Goal: Task Accomplishment & Management: Manage account settings

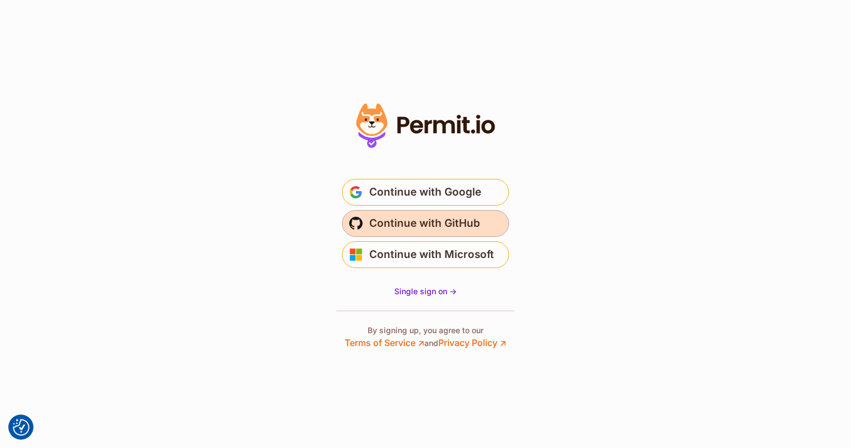
click at [403, 227] on span "Continue with GitHub" at bounding box center [424, 224] width 111 height 18
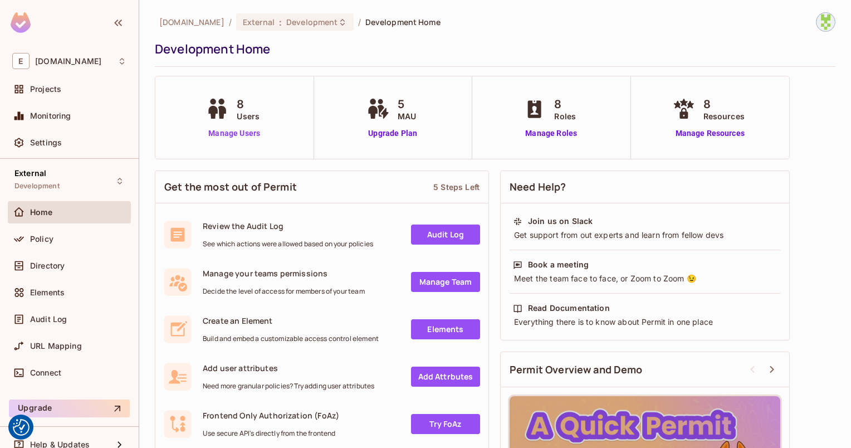
click at [230, 137] on link "Manage Users" at bounding box center [234, 134] width 62 height 12
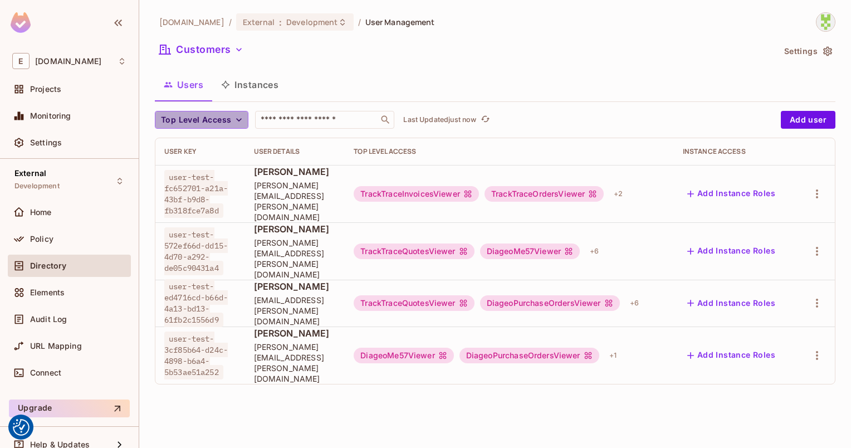
click at [228, 124] on span "Top Level Access" at bounding box center [196, 120] width 70 height 14
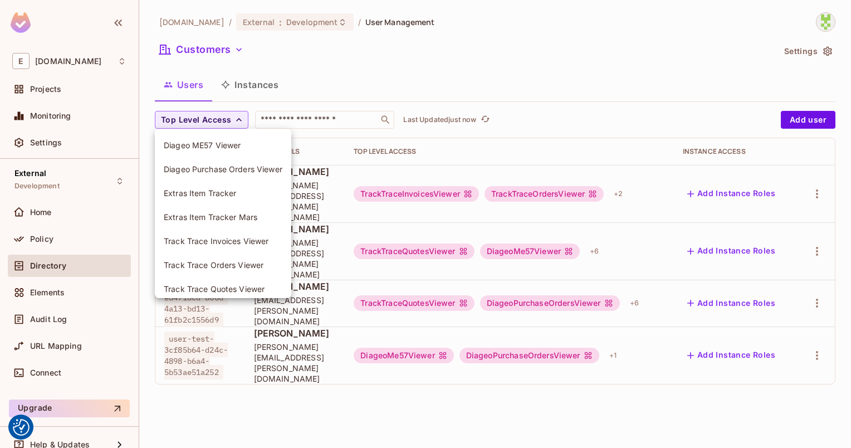
click at [227, 122] on div at bounding box center [425, 224] width 851 height 448
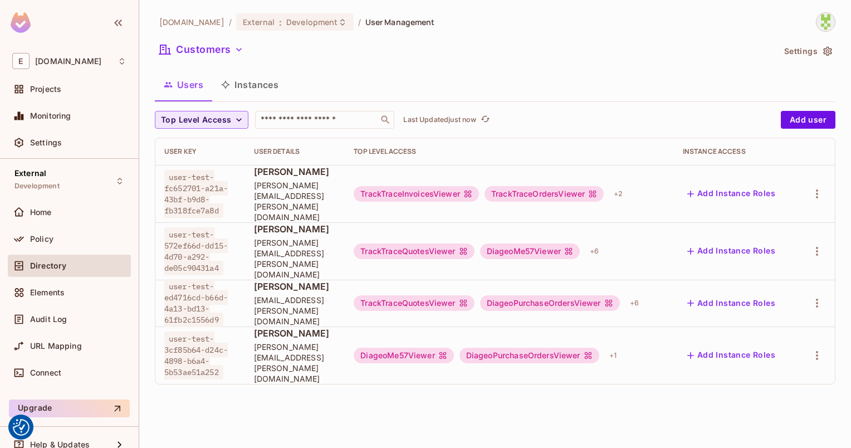
click at [230, 117] on span "Top Level Access" at bounding box center [196, 120] width 70 height 14
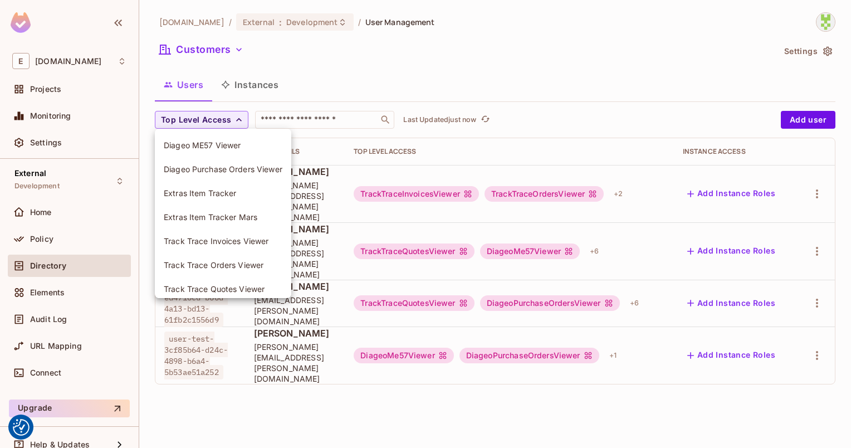
click at [264, 354] on div at bounding box center [425, 224] width 851 height 448
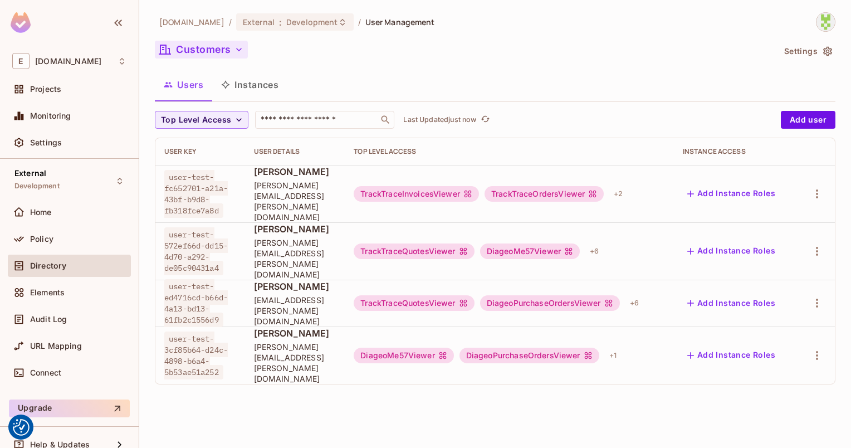
click at [214, 48] on button "Customers" at bounding box center [201, 50] width 93 height 18
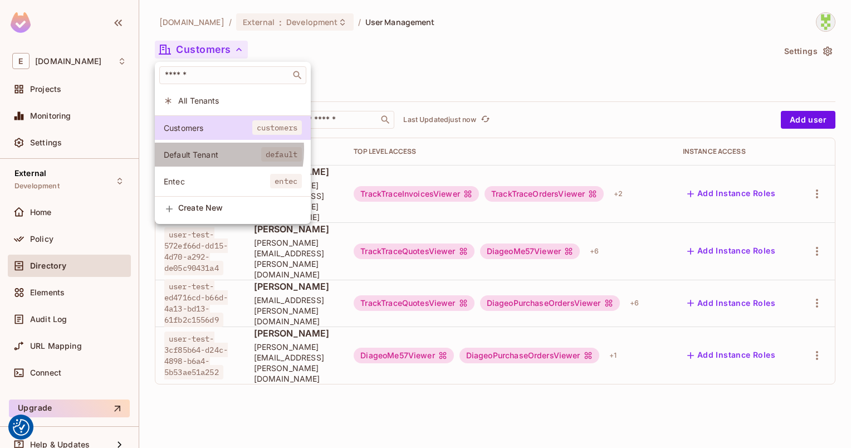
click at [196, 150] on span "Default Tenant" at bounding box center [213, 154] width 98 height 11
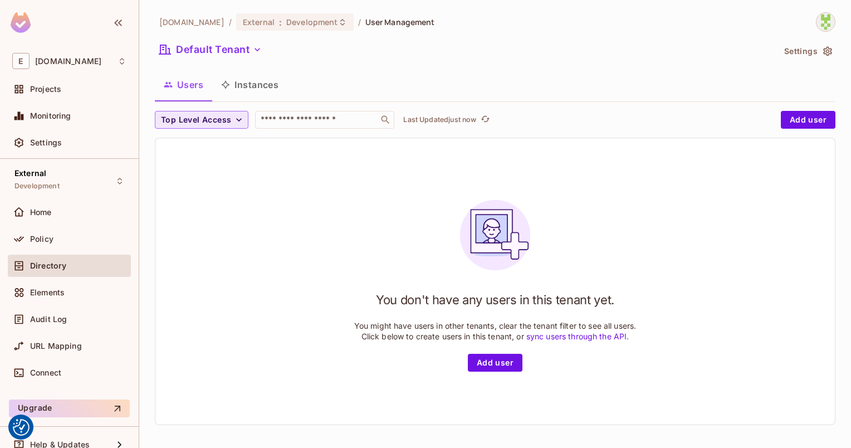
click at [212, 118] on span "Top Level Access" at bounding box center [196, 120] width 70 height 14
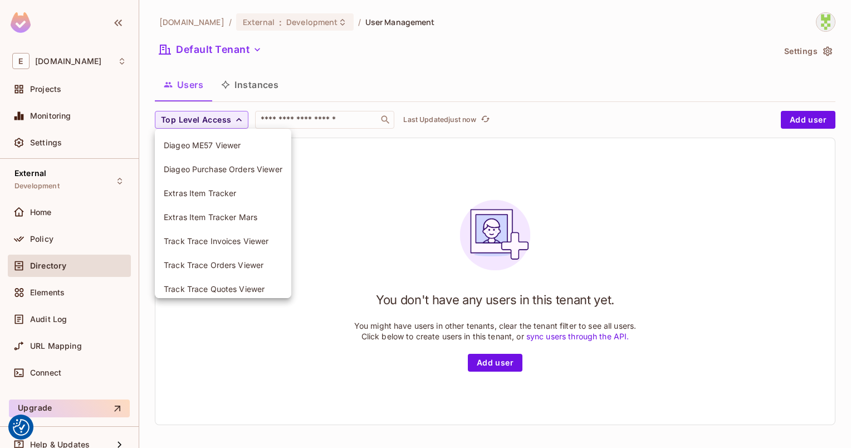
click at [202, 85] on div at bounding box center [425, 224] width 851 height 448
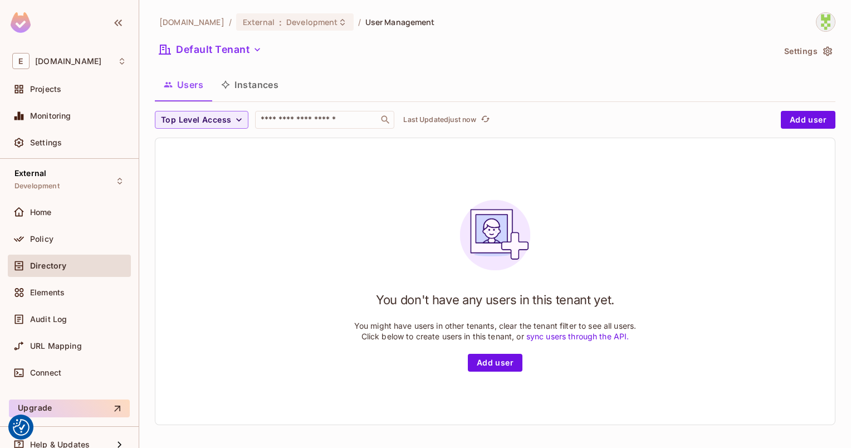
click at [210, 47] on button "Default Tenant" at bounding box center [210, 50] width 111 height 18
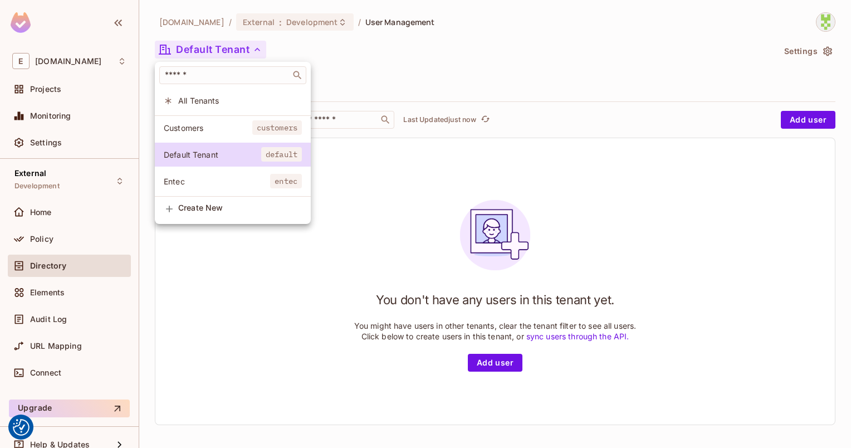
click at [207, 104] on span "All Tenants" at bounding box center [240, 100] width 124 height 11
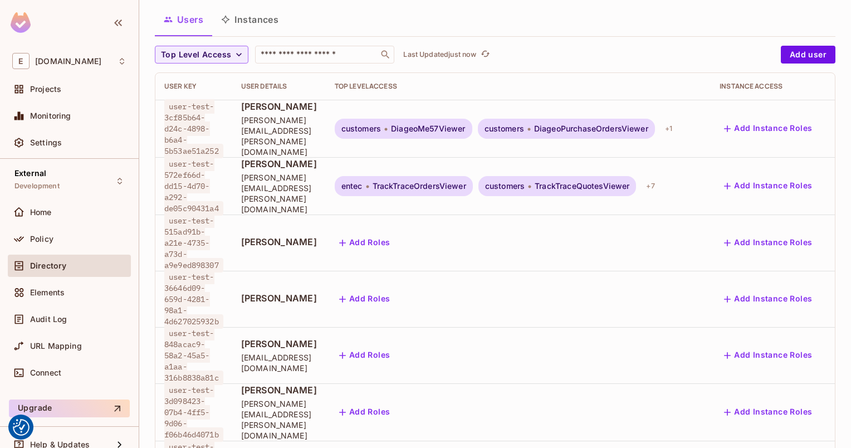
scroll to position [121, 0]
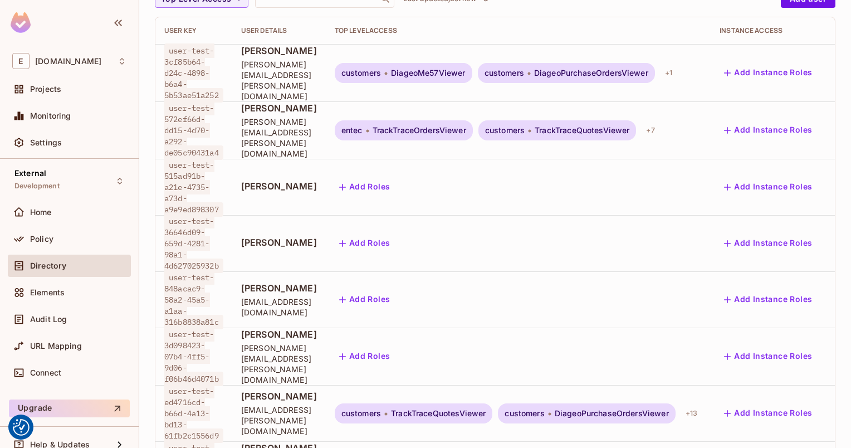
click at [270, 236] on span "Daniel Hill" at bounding box center [279, 242] width 76 height 12
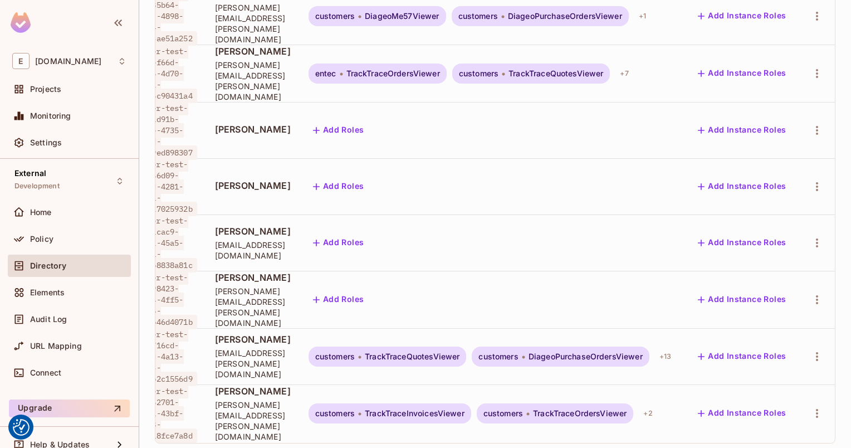
scroll to position [2, 92]
click at [811, 236] on icon "button" at bounding box center [817, 242] width 13 height 13
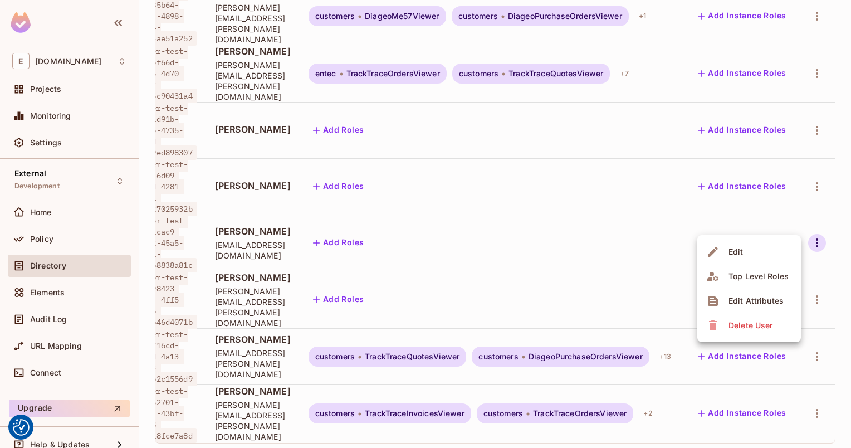
click at [753, 325] on div "Delete User" at bounding box center [751, 325] width 44 height 11
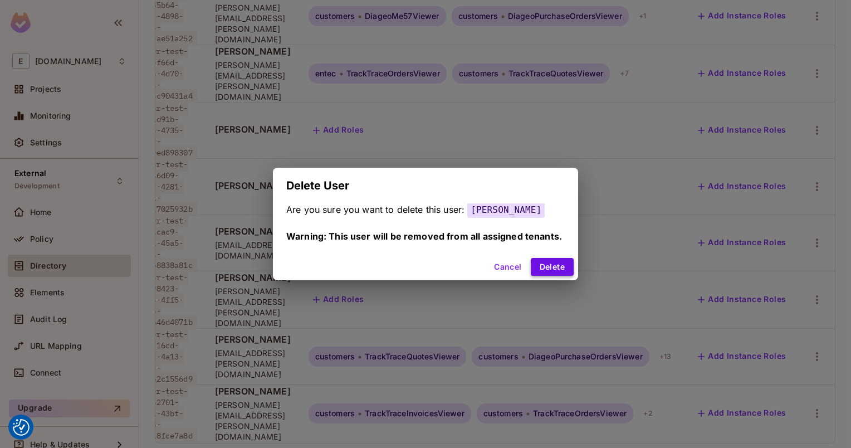
click at [547, 269] on button "Delete" at bounding box center [552, 267] width 43 height 18
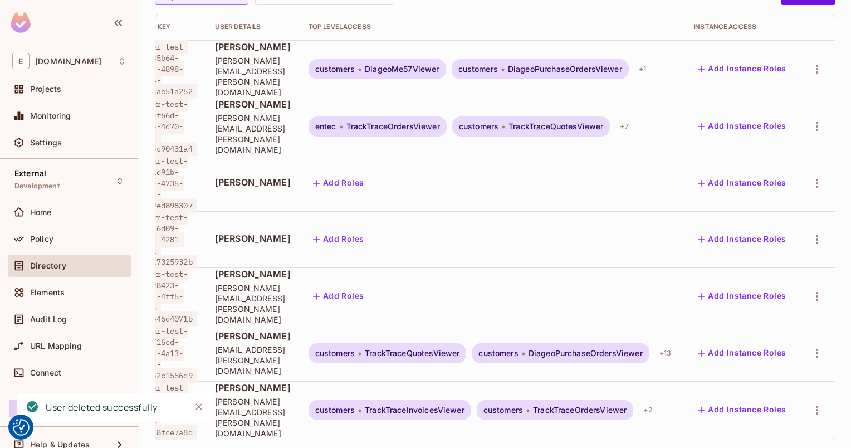
scroll to position [2, 0]
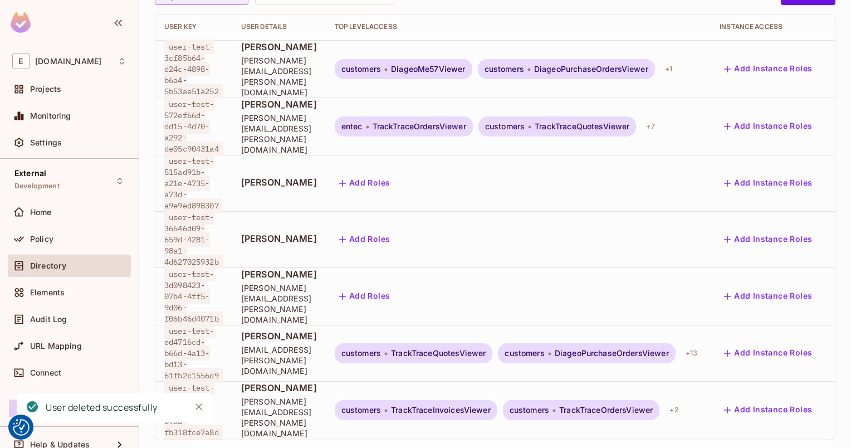
click at [264, 232] on span "Daniel Hill" at bounding box center [279, 238] width 76 height 12
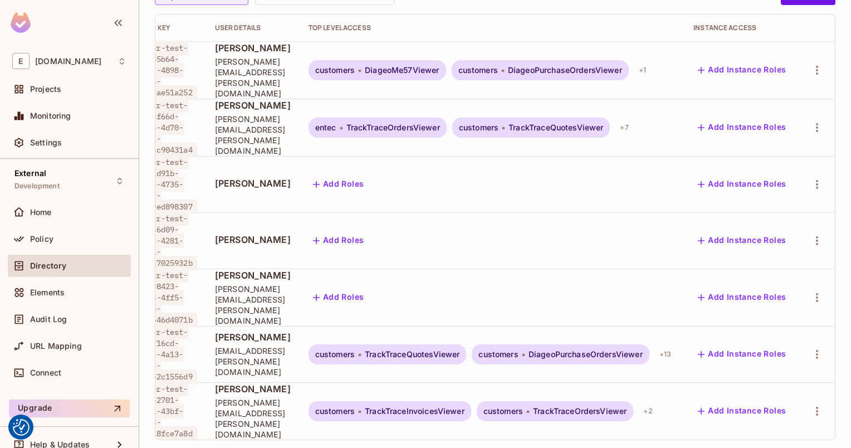
scroll to position [0, 62]
click at [811, 234] on icon "button" at bounding box center [817, 240] width 13 height 13
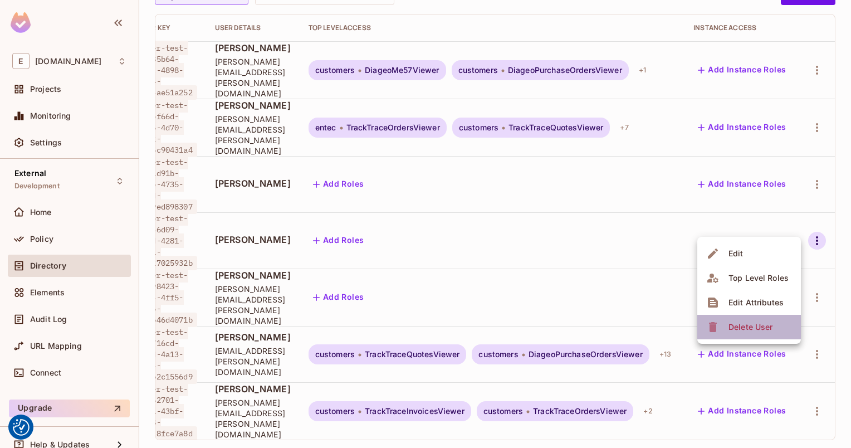
click at [741, 328] on div "Delete User" at bounding box center [751, 327] width 44 height 11
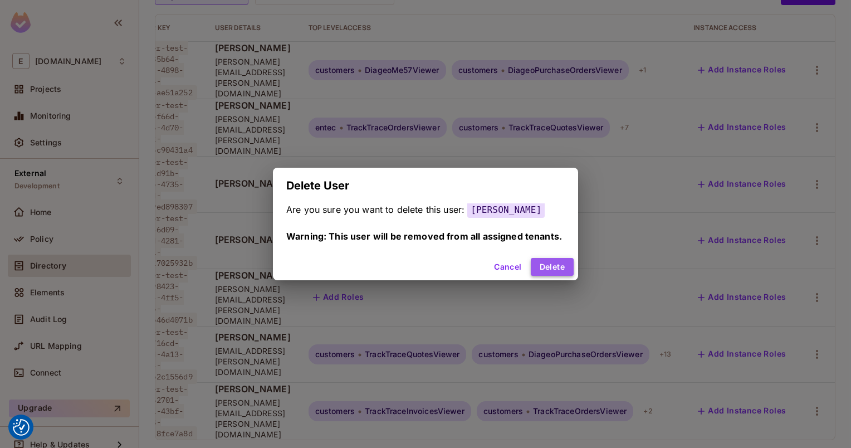
click at [548, 269] on button "Delete" at bounding box center [552, 267] width 43 height 18
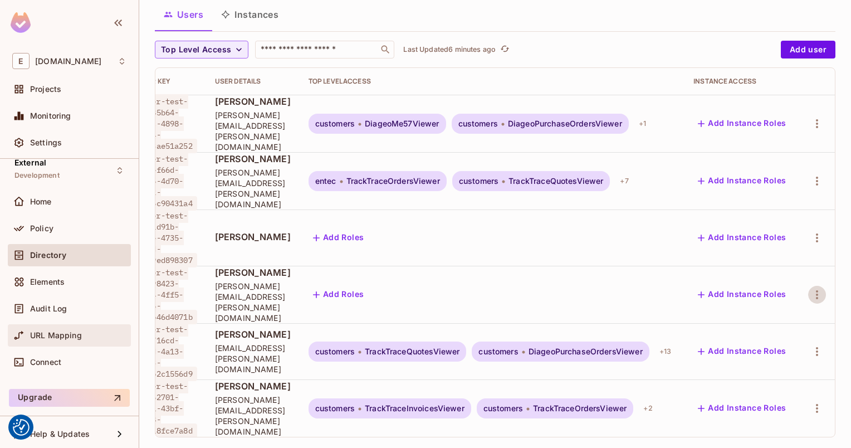
scroll to position [13, 0]
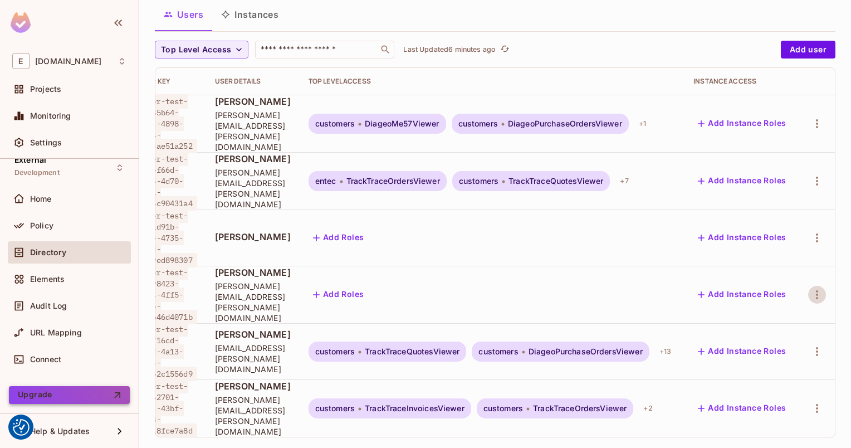
click at [61, 392] on button "Upgrade" at bounding box center [69, 395] width 121 height 18
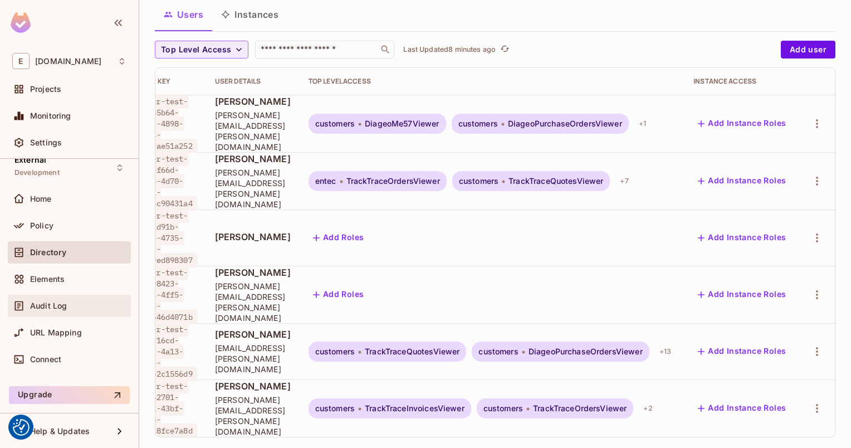
click at [46, 308] on span "Audit Log" at bounding box center [48, 305] width 37 height 9
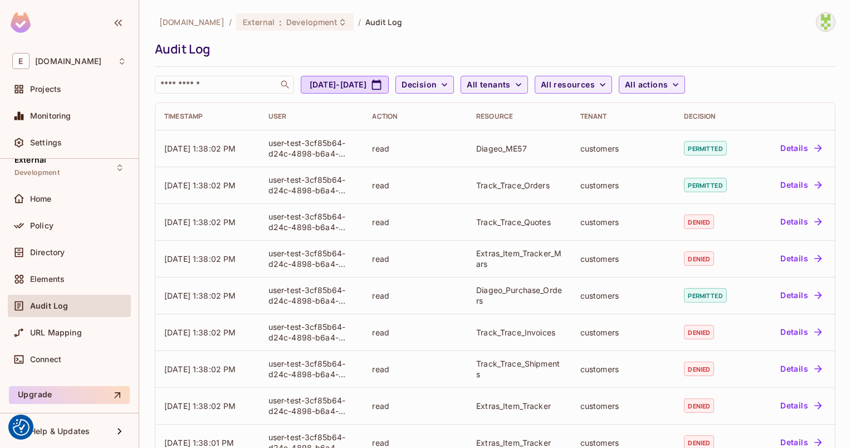
click at [61, 263] on div "Directory" at bounding box center [69, 254] width 123 height 27
click at [63, 256] on div "Directory" at bounding box center [69, 252] width 114 height 13
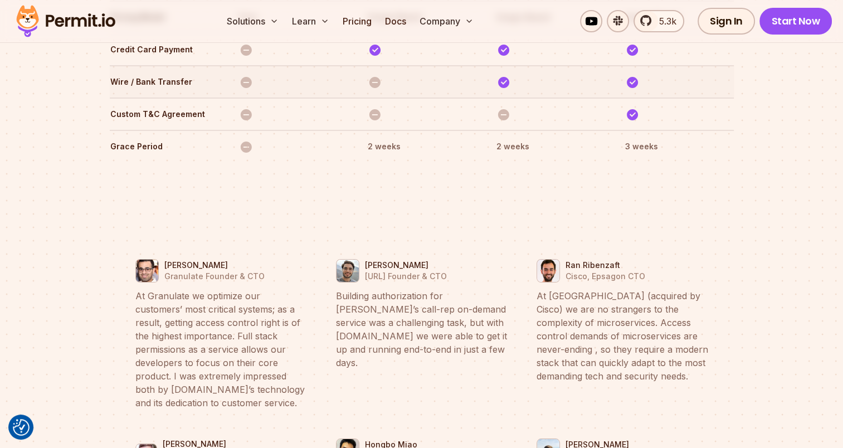
scroll to position [3872, 0]
